Goal: Task Accomplishment & Management: Use online tool/utility

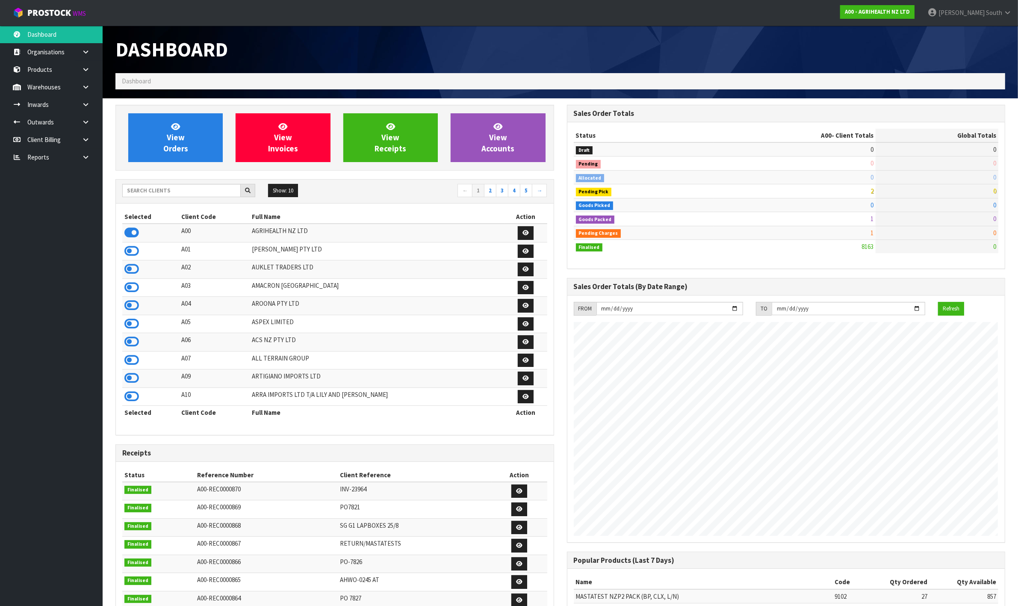
scroll to position [651, 451]
click at [226, 196] on input "text" at bounding box center [181, 190] width 118 height 13
drag, startPoint x: 138, startPoint y: 319, endPoint x: 134, endPoint y: 323, distance: 5.4
click at [134, 323] on td at bounding box center [150, 324] width 57 height 18
click at [134, 323] on icon at bounding box center [131, 323] width 15 height 13
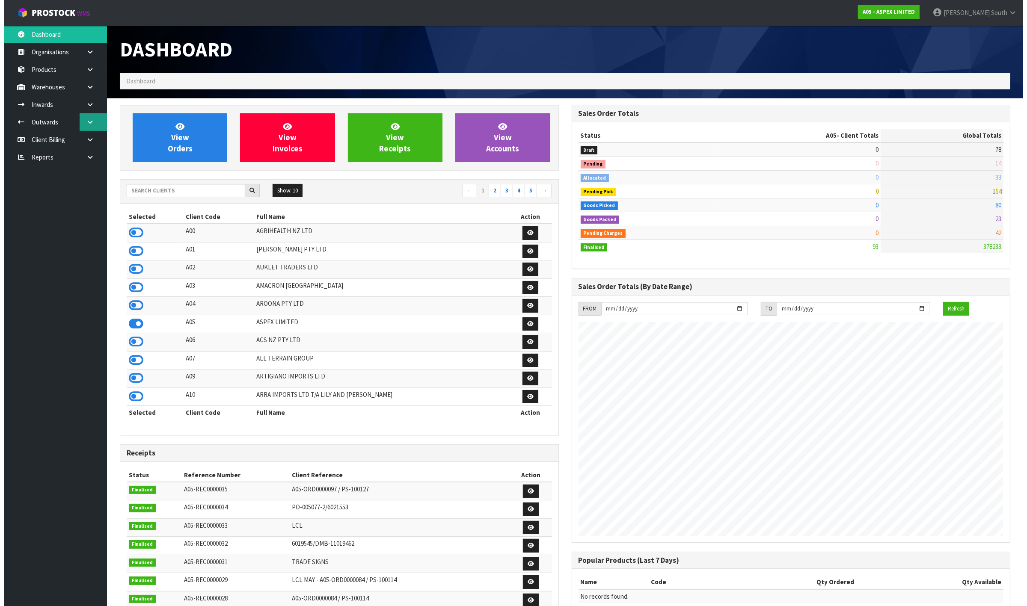
scroll to position [524, 451]
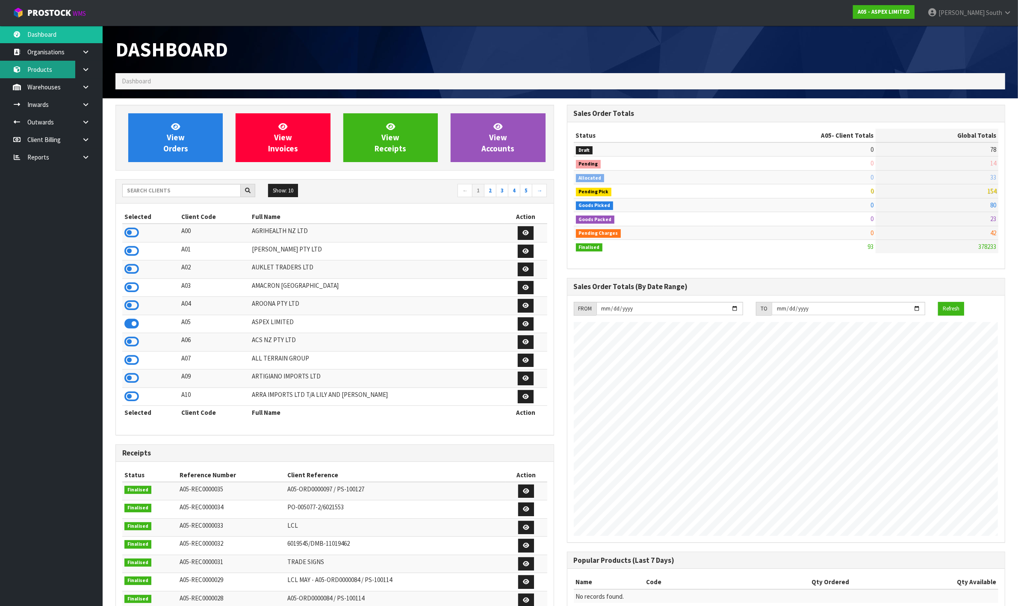
click at [50, 71] on link "Products" at bounding box center [51, 70] width 103 height 18
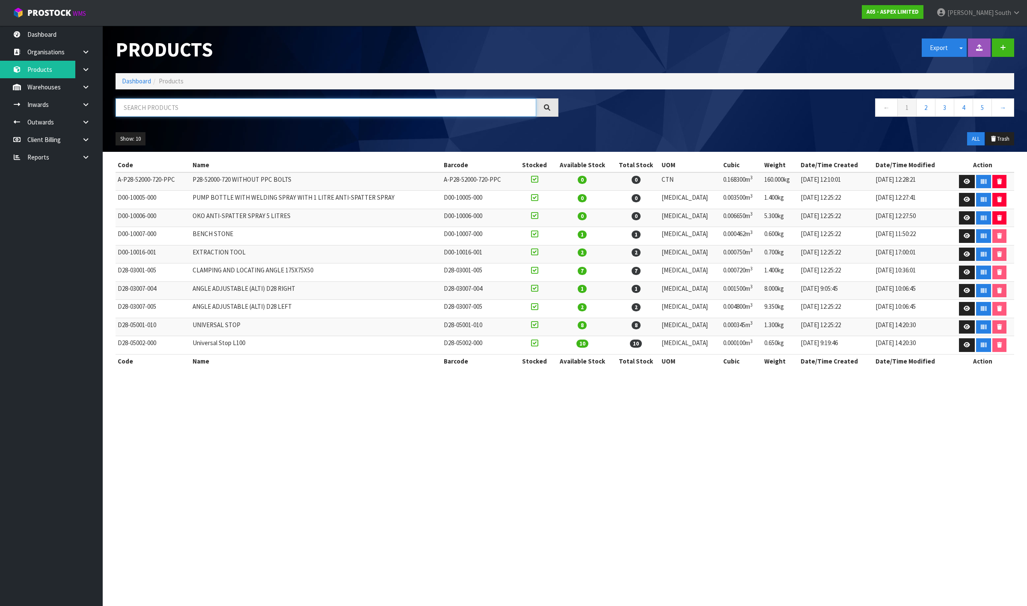
click at [133, 106] on input "text" at bounding box center [325, 107] width 420 height 18
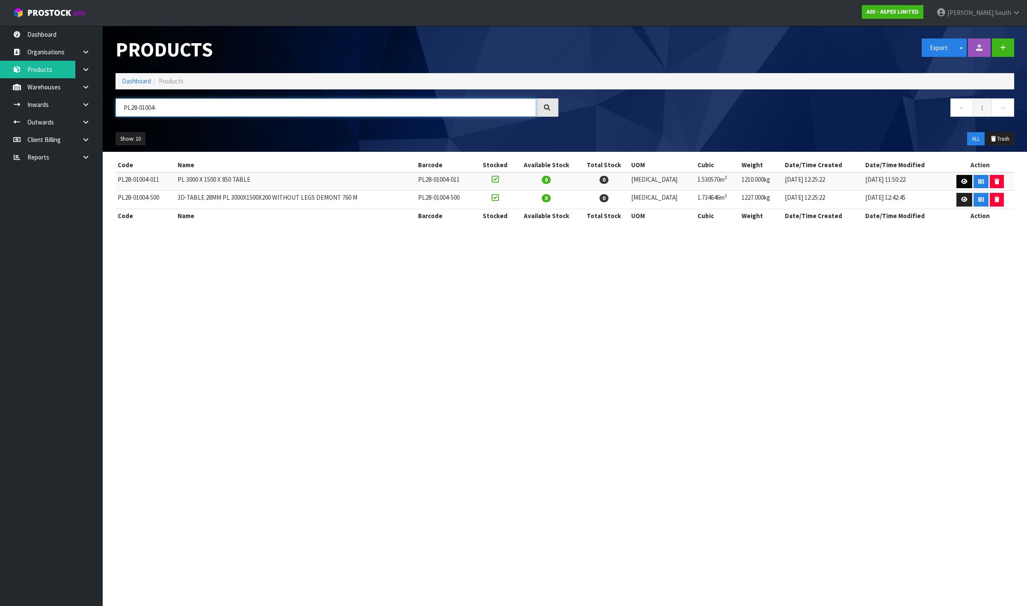
type input "PL28-01004-"
click at [956, 179] on link at bounding box center [964, 182] width 16 height 14
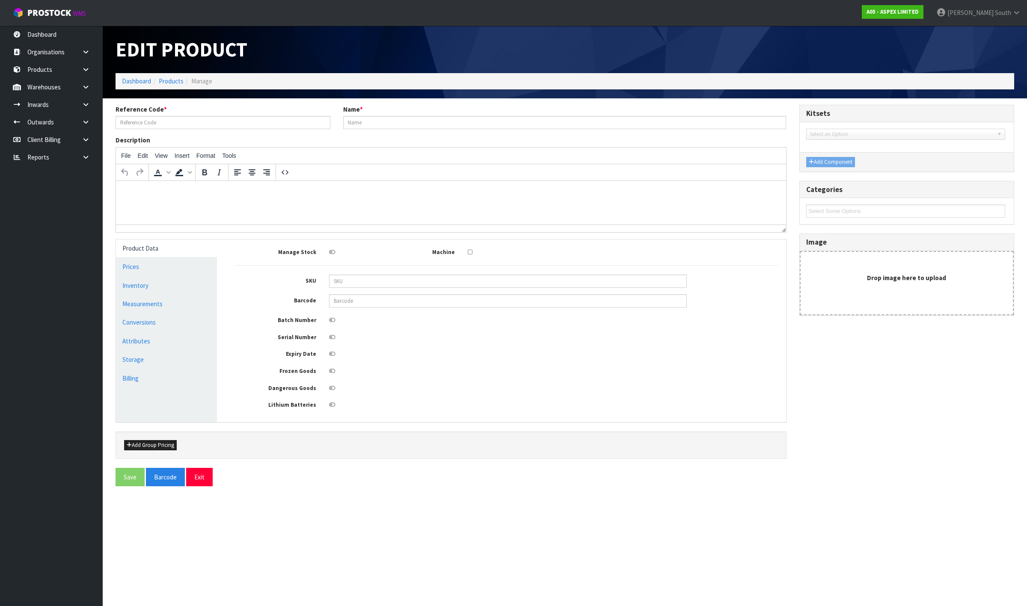
type input "PL28-01004-011"
type input "PL 3000 X 1500 X 850 TABLE"
click at [894, 143] on div "00118260 - CATALOGUE D00-10005-000 - PUMP BOTTLE WITH WELDING SPRAY WITH 1 LITR…" at bounding box center [906, 137] width 214 height 17
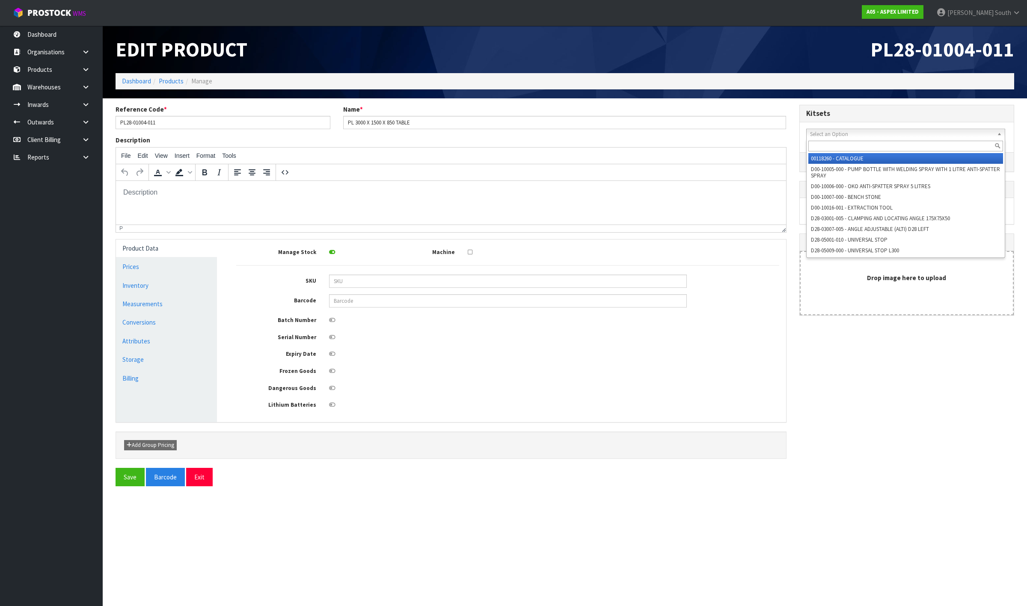
click at [894, 137] on span "Select an Option" at bounding box center [901, 134] width 183 height 10
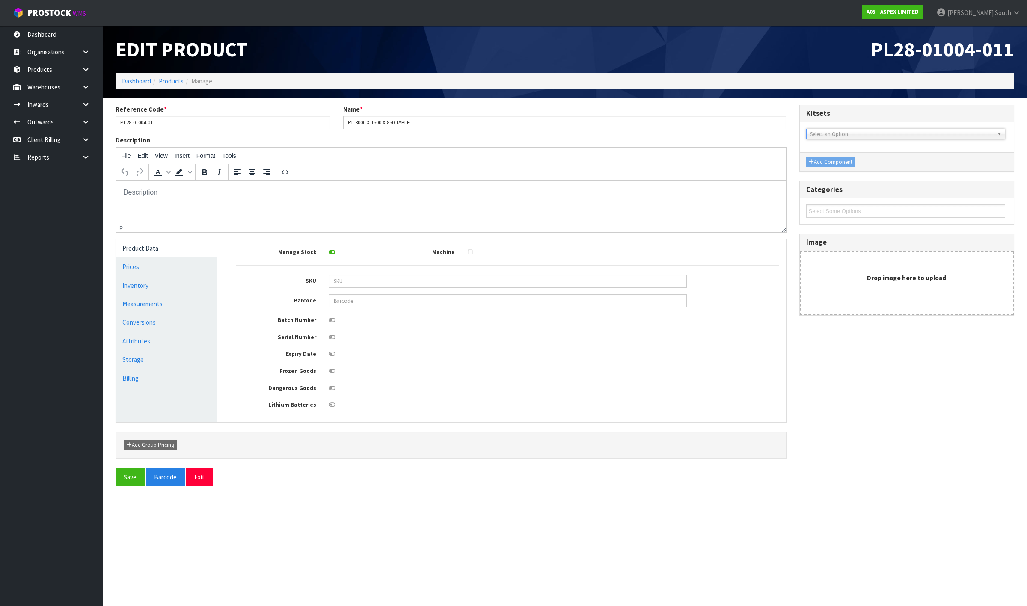
click at [894, 137] on span "Select an Option" at bounding box center [901, 134] width 183 height 10
click at [754, 403] on div "Lithium Batteries" at bounding box center [508, 404] width 556 height 11
click at [178, 83] on link "Products" at bounding box center [171, 81] width 25 height 8
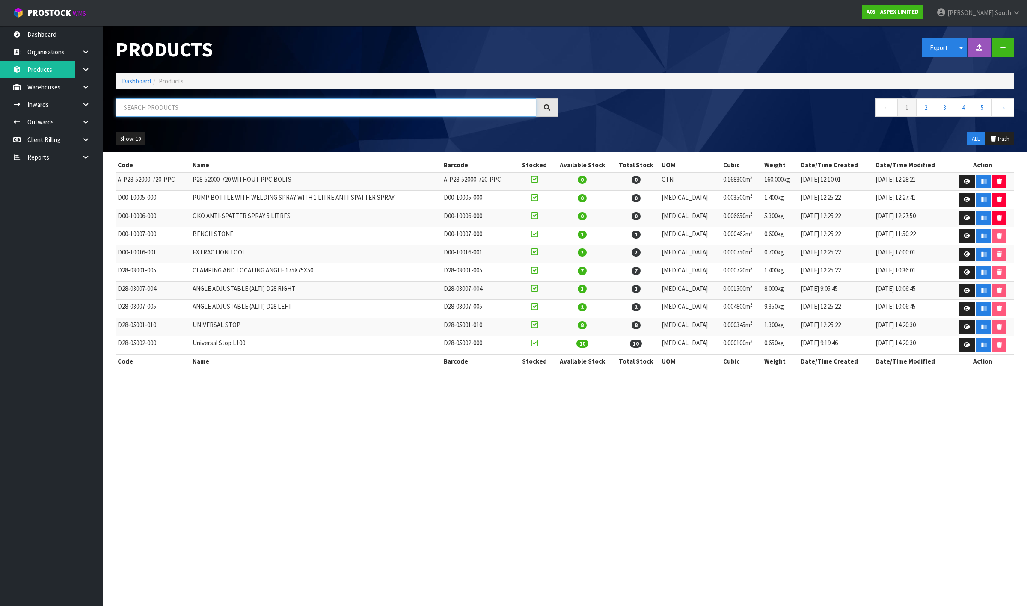
click at [216, 115] on input "text" at bounding box center [325, 107] width 420 height 18
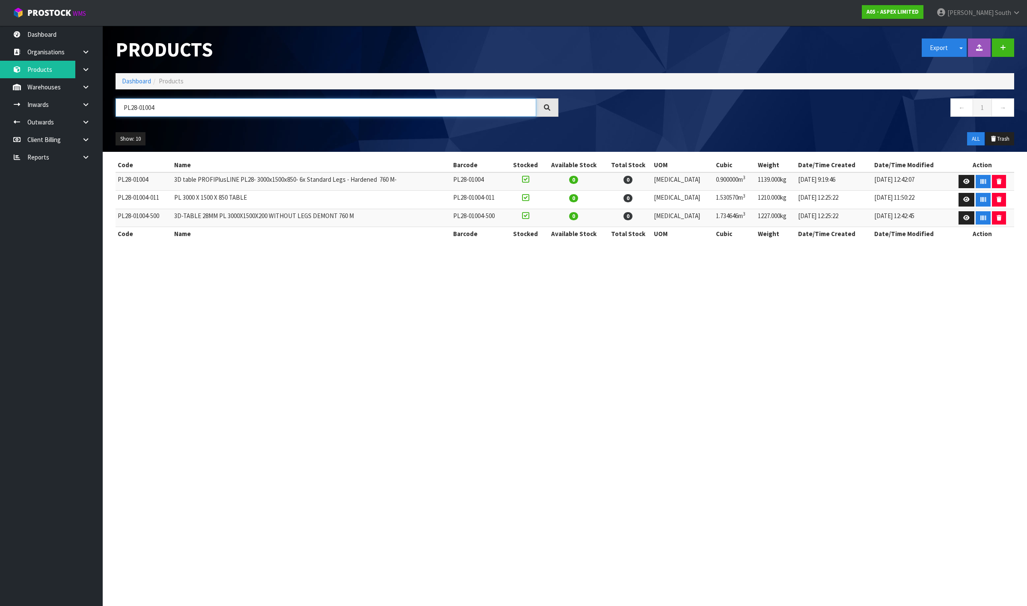
type input "PL28-01004"
drag, startPoint x: 593, startPoint y: 184, endPoint x: 602, endPoint y: 183, distance: 9.0
click at [602, 183] on td "0" at bounding box center [573, 181] width 61 height 18
click at [578, 183] on span "0" at bounding box center [573, 180] width 9 height 8
